Goal: Task Accomplishment & Management: Use online tool/utility

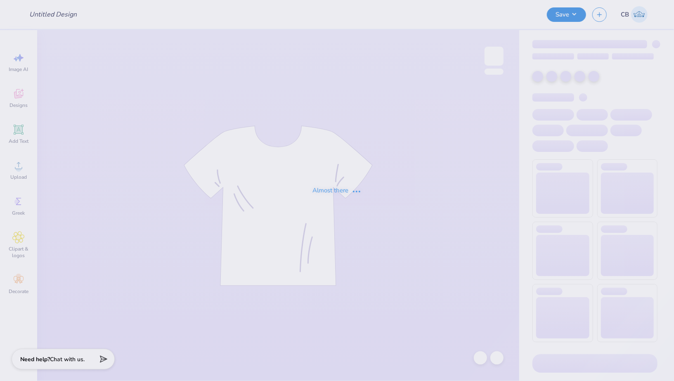
type input "[PERSON_NAME]"
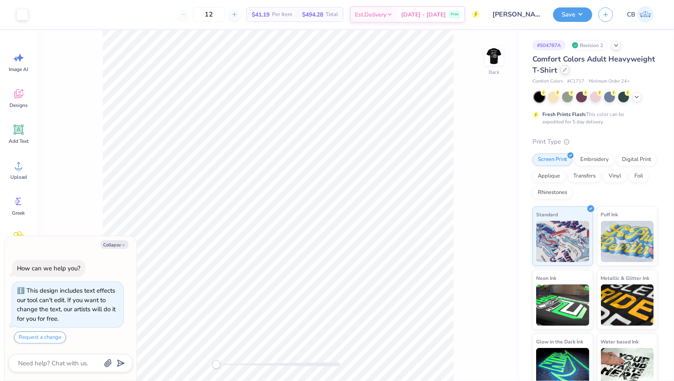
click at [564, 71] on icon at bounding box center [565, 70] width 4 height 4
type textarea "x"
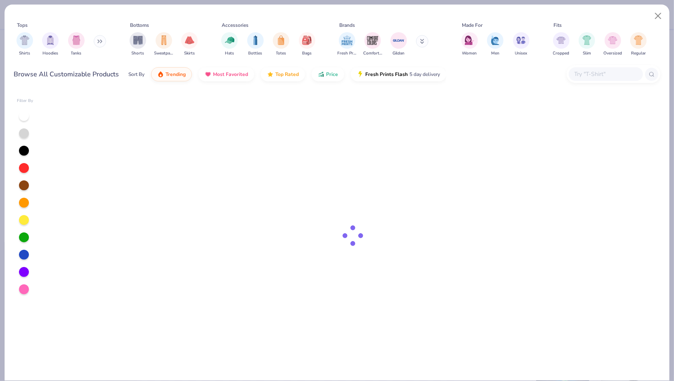
click at [581, 78] on input "text" at bounding box center [606, 73] width 64 height 9
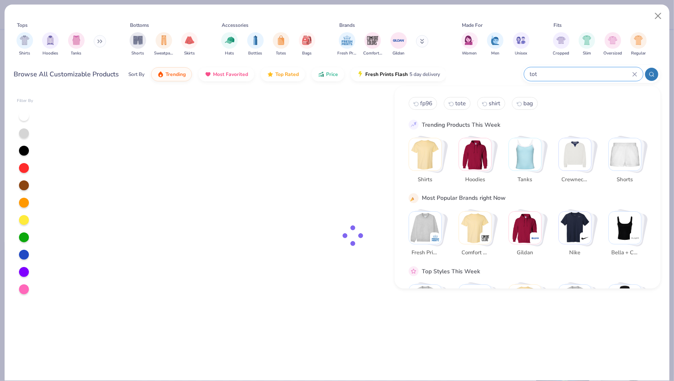
type input "tote"
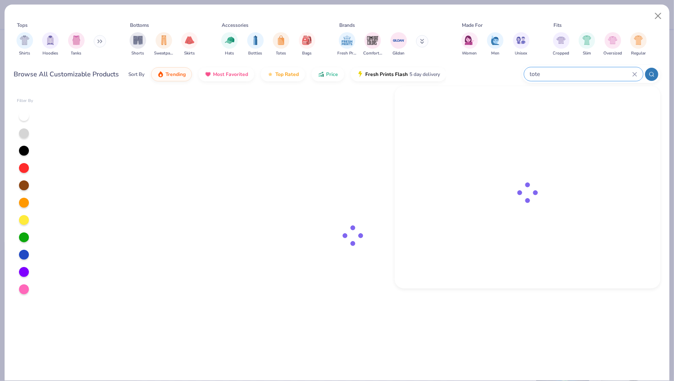
type textarea "x"
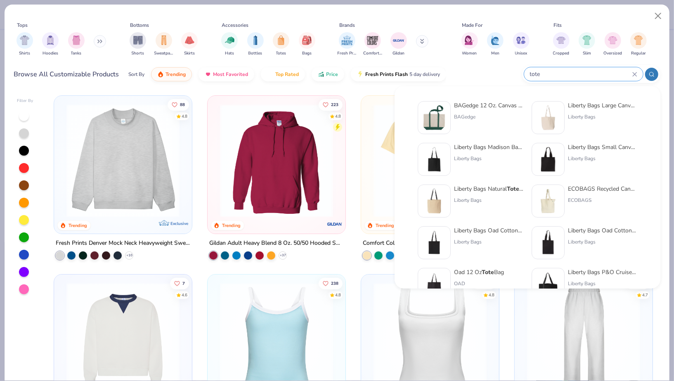
type input "tote"
click at [437, 117] on img at bounding box center [434, 118] width 26 height 26
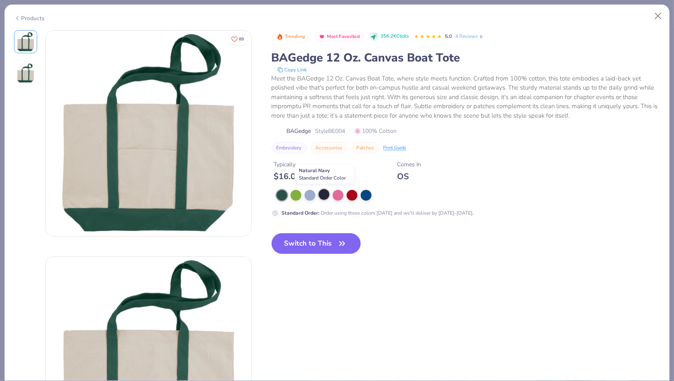
click at [325, 192] on div at bounding box center [324, 194] width 11 height 11
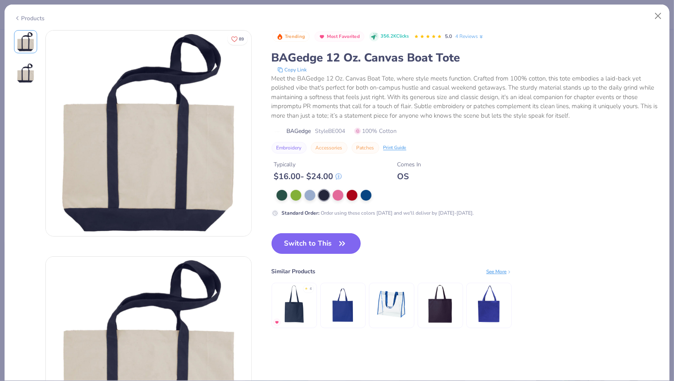
click at [316, 242] on button "Switch to This" at bounding box center [317, 243] width 90 height 21
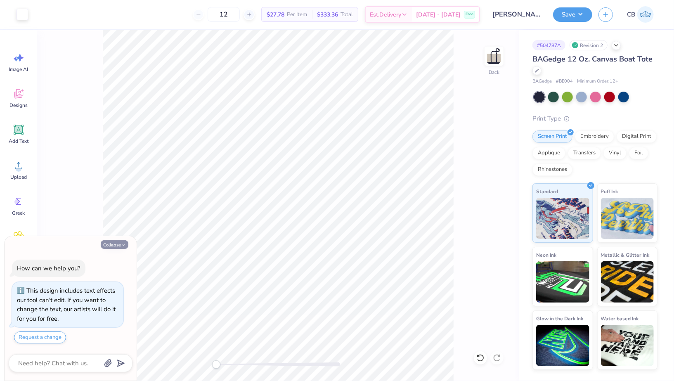
click at [125, 246] on icon "button" at bounding box center [123, 245] width 5 height 5
type textarea "x"
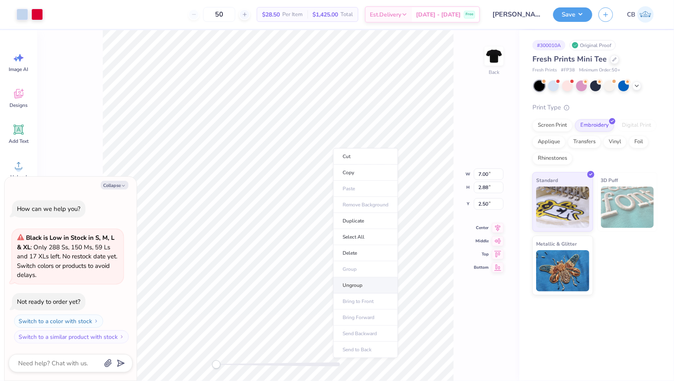
click at [352, 281] on li "Ungroup" at bounding box center [365, 285] width 65 height 16
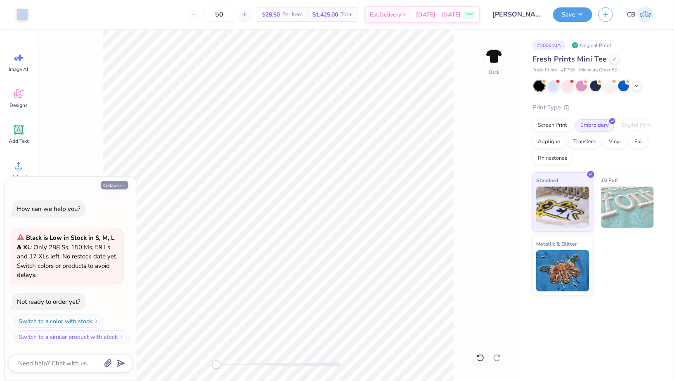
click at [120, 183] on button "Collapse" at bounding box center [115, 185] width 28 height 9
type textarea "x"
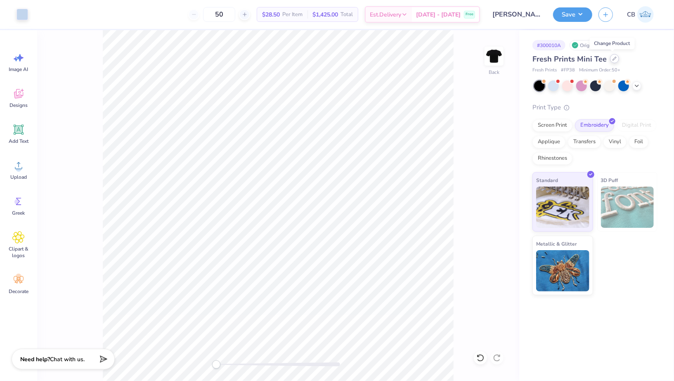
click at [615, 59] on div at bounding box center [614, 58] width 9 height 9
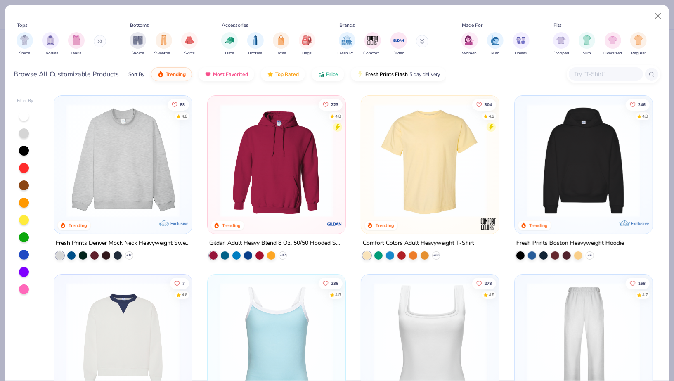
click at [608, 66] on div at bounding box center [614, 74] width 94 height 18
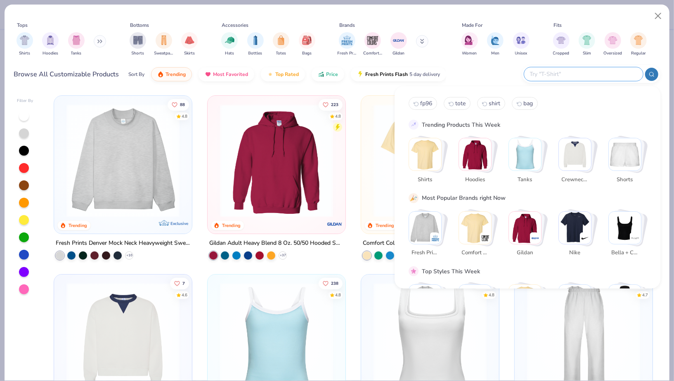
click at [608, 70] on input "text" at bounding box center [583, 73] width 108 height 9
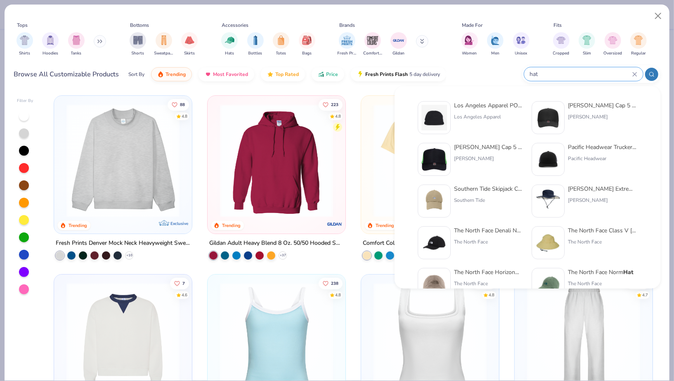
type input "hat"
click at [458, 109] on div "Los Angeles Apparel POLY COTTON TWILL 5 PANEL HAT" at bounding box center [488, 105] width 69 height 9
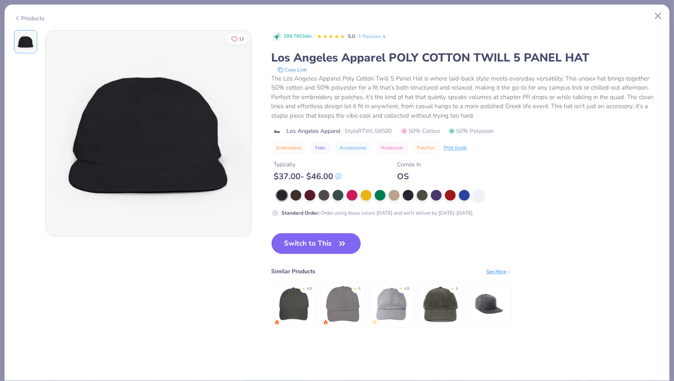
click at [316, 235] on button "Switch to This" at bounding box center [317, 243] width 90 height 21
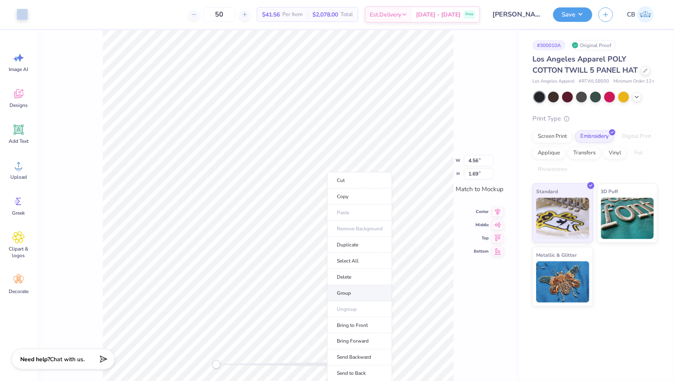
click at [348, 290] on li "Group" at bounding box center [359, 293] width 65 height 16
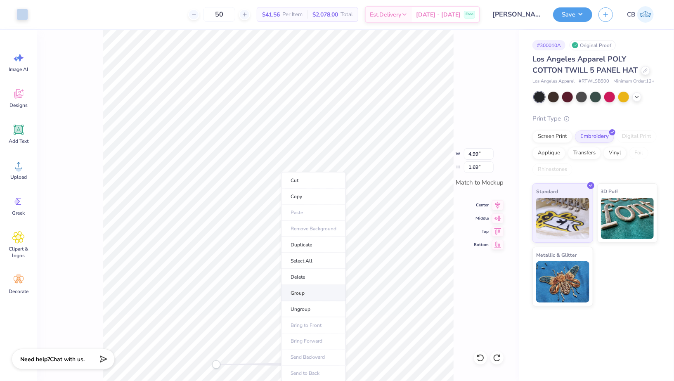
click at [305, 290] on li "Group" at bounding box center [313, 293] width 65 height 16
type input "4.97"
type input "1.68"
